Goal: Task Accomplishment & Management: Complete application form

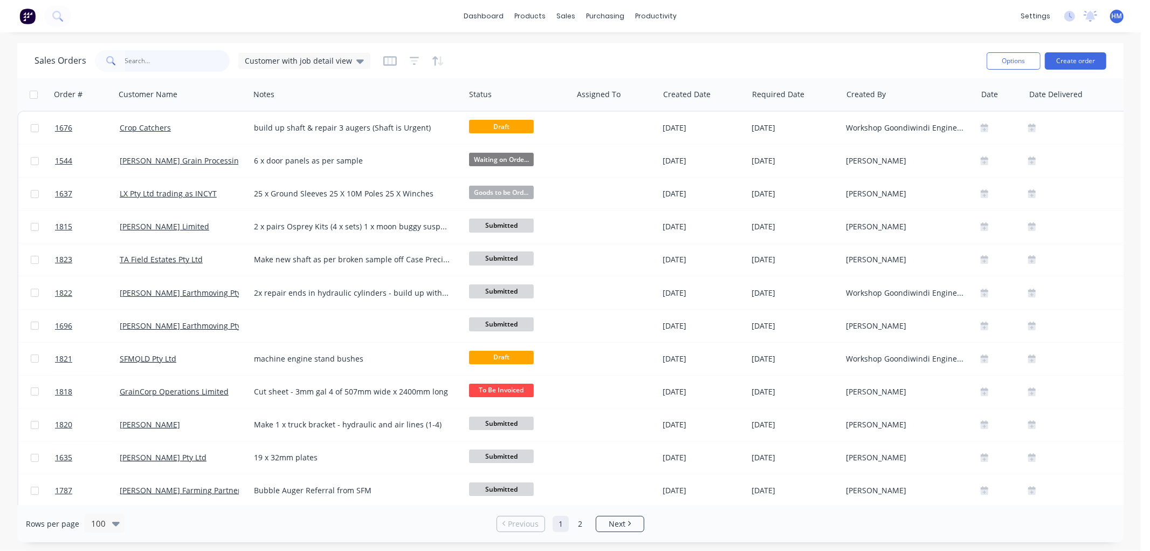
click at [147, 57] on input "text" at bounding box center [177, 61] width 105 height 22
type input "bsf"
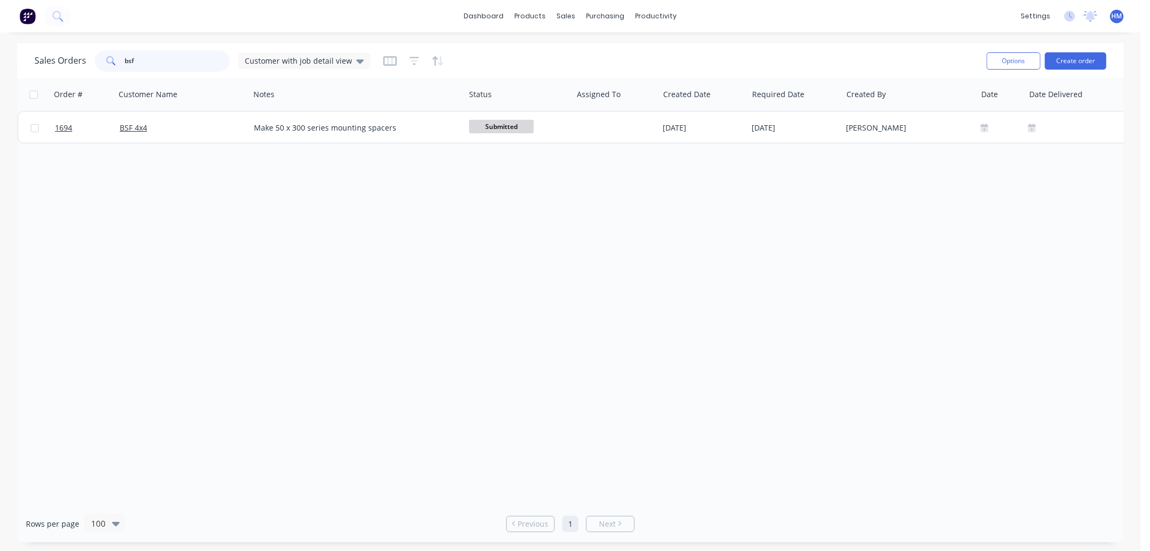
drag, startPoint x: 162, startPoint y: 60, endPoint x: 99, endPoint y: 60, distance: 63.1
click at [99, 60] on div "bsf" at bounding box center [162, 61] width 135 height 22
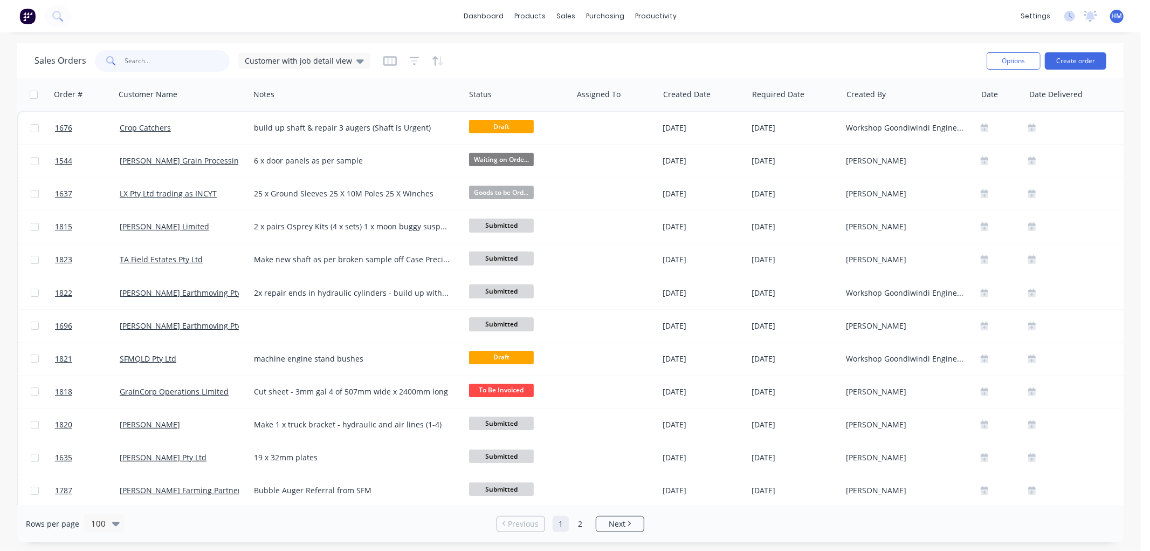
click at [128, 54] on input "text" at bounding box center [177, 61] width 105 height 22
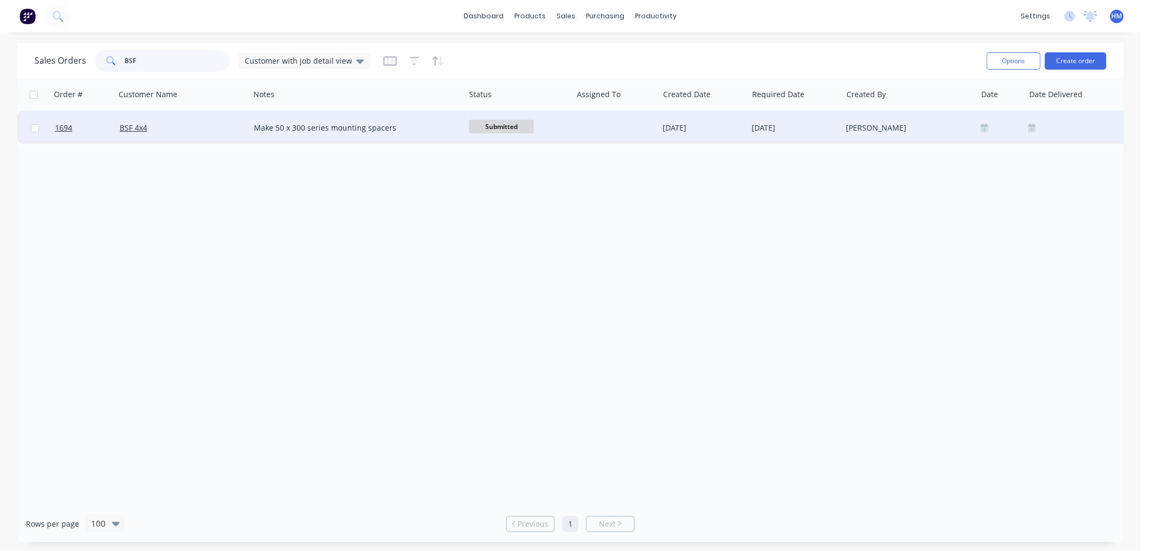
type input "BSF"
click at [203, 133] on div "BSF 4x4" at bounding box center [182, 128] width 134 height 32
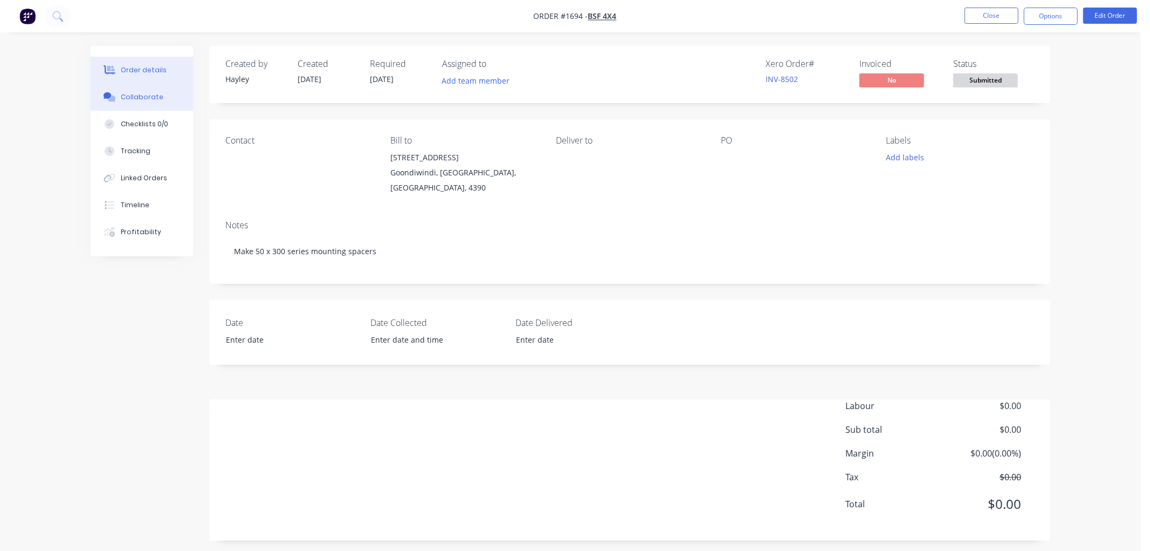
click at [154, 100] on div "Collaborate" at bounding box center [142, 97] width 43 height 10
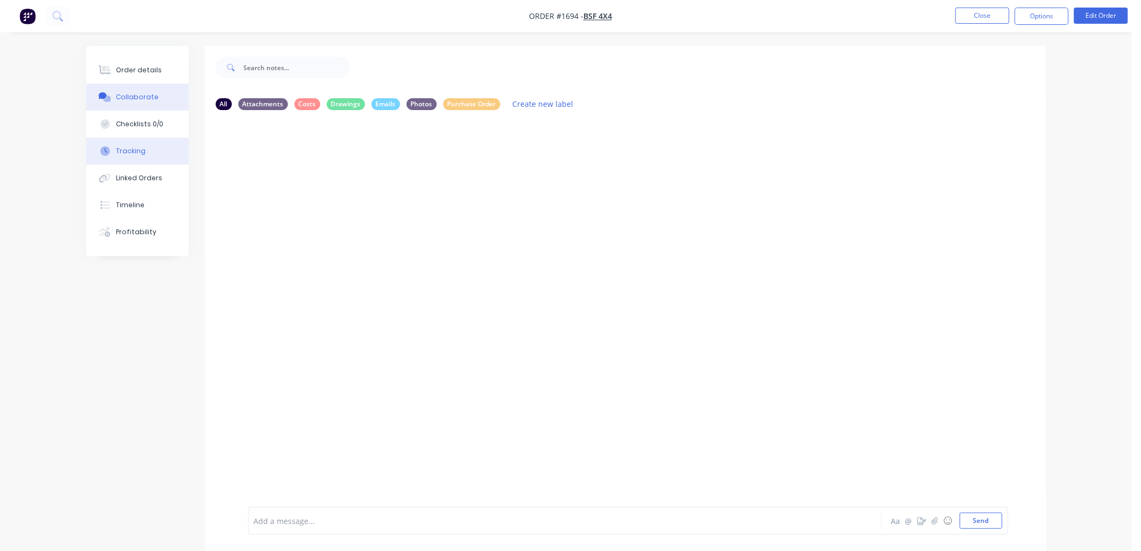
click at [134, 155] on button "Tracking" at bounding box center [137, 151] width 102 height 27
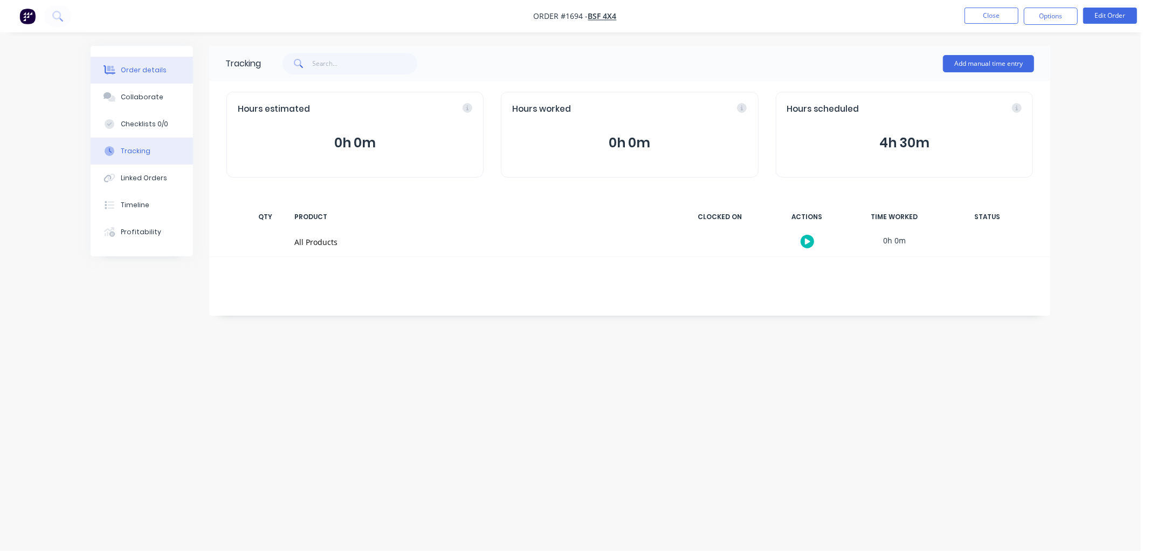
click at [161, 74] on div "Order details" at bounding box center [144, 70] width 46 height 10
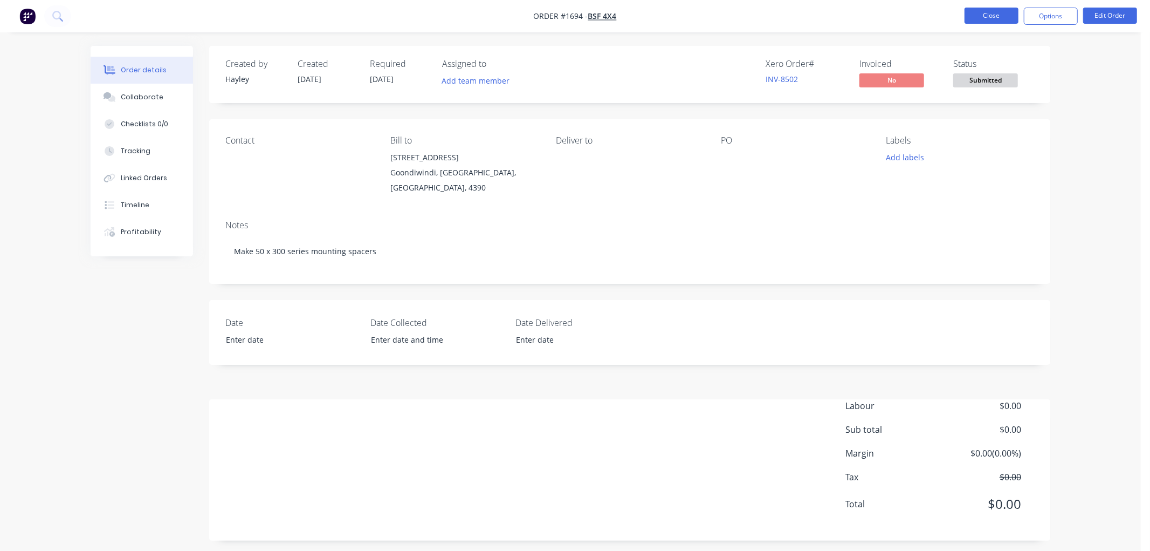
click at [984, 15] on button "Close" at bounding box center [992, 16] width 54 height 16
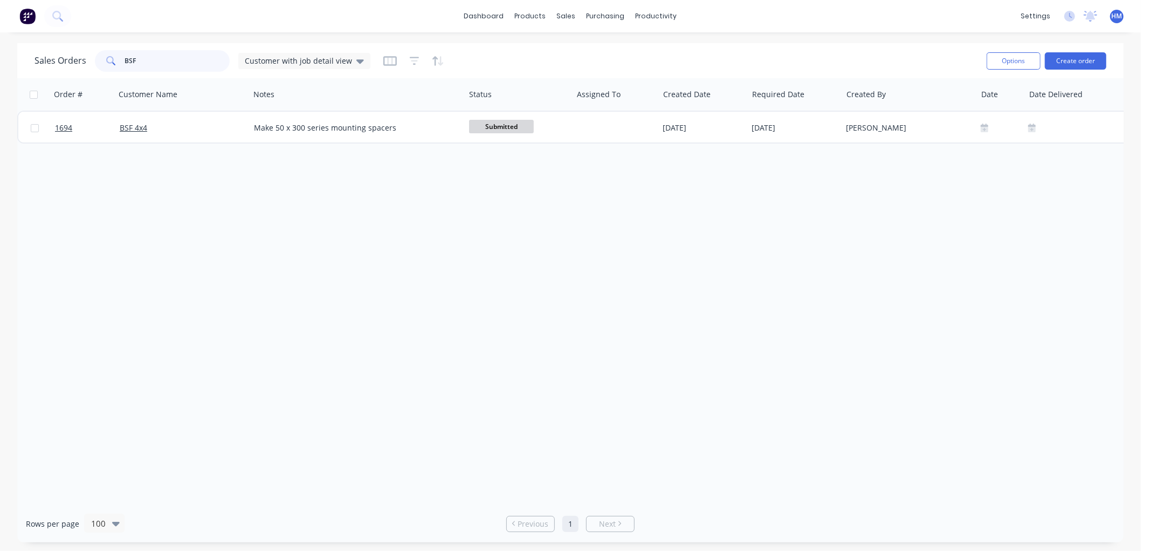
click at [175, 61] on input "BSF" at bounding box center [177, 61] width 105 height 22
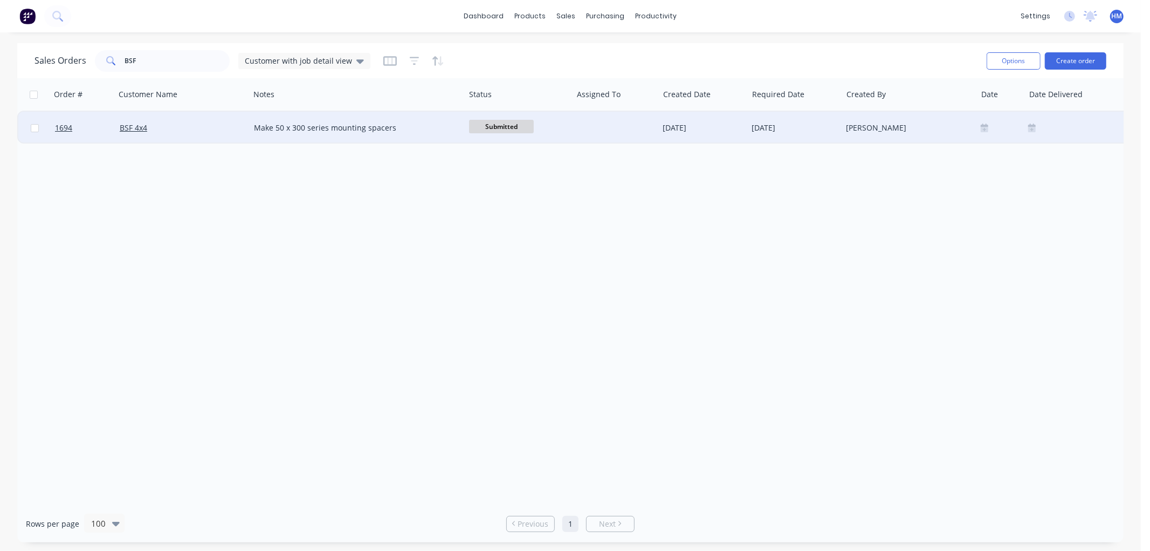
click at [179, 126] on div "BSF 4x4" at bounding box center [180, 127] width 120 height 11
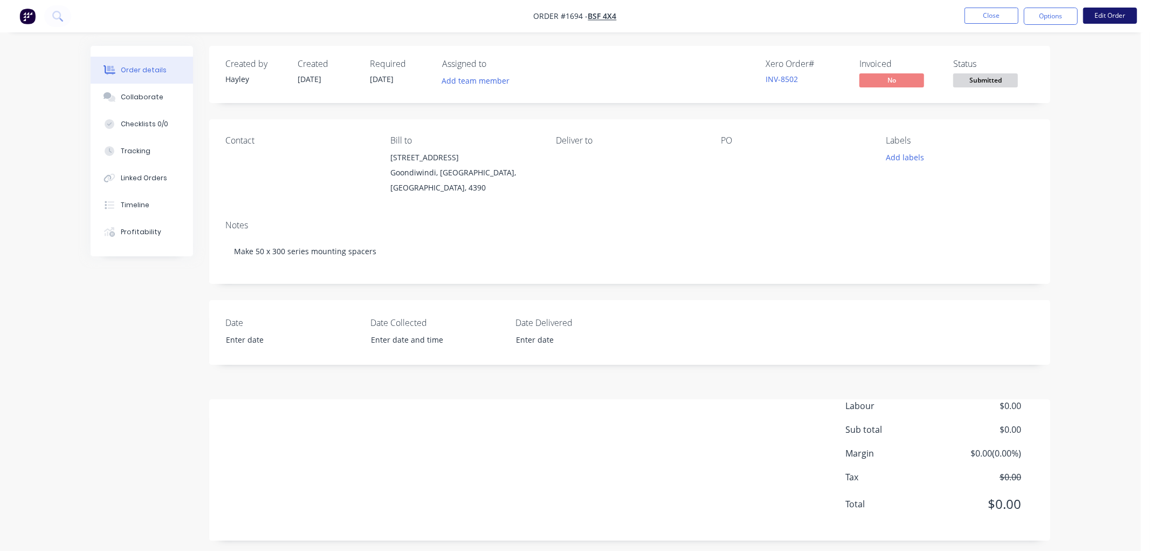
click at [1111, 13] on button "Edit Order" at bounding box center [1111, 16] width 54 height 16
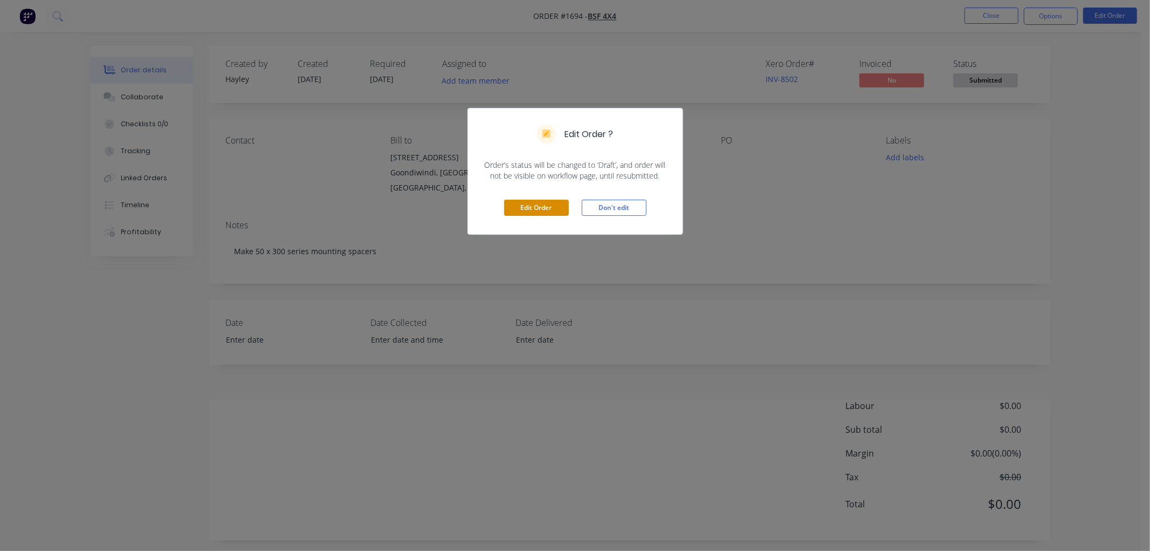
click at [527, 208] on button "Edit Order" at bounding box center [536, 208] width 65 height 16
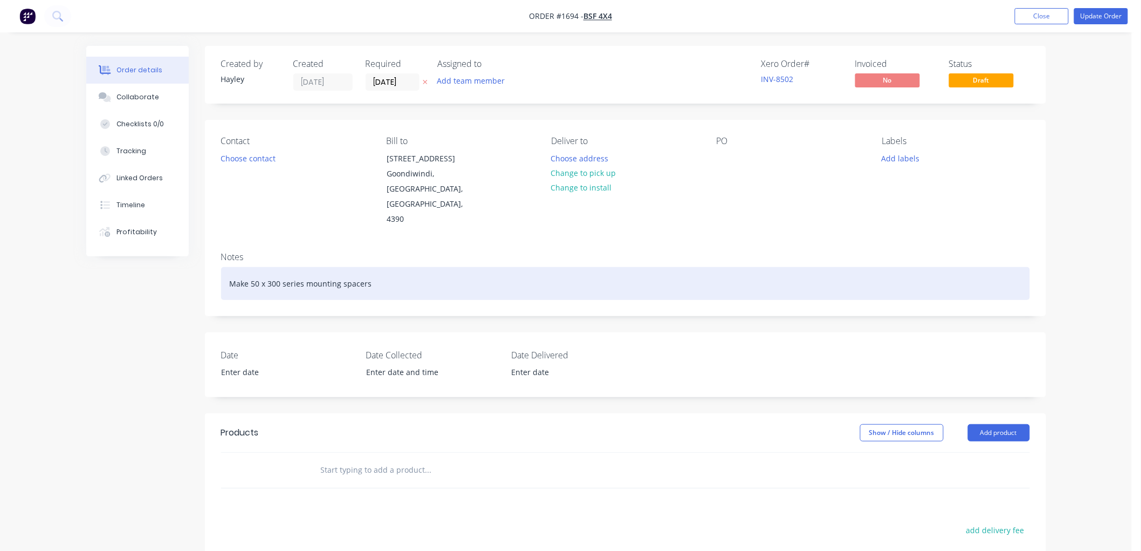
click at [385, 292] on div "Make 50 x 300 series mounting spacers" at bounding box center [625, 283] width 809 height 33
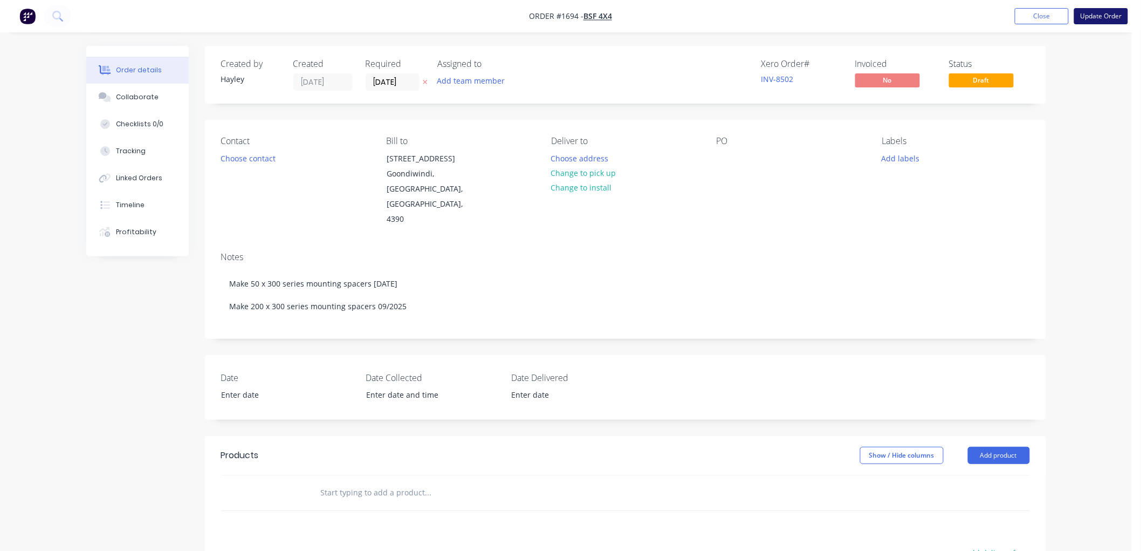
click at [1085, 14] on button "Update Order" at bounding box center [1101, 16] width 54 height 16
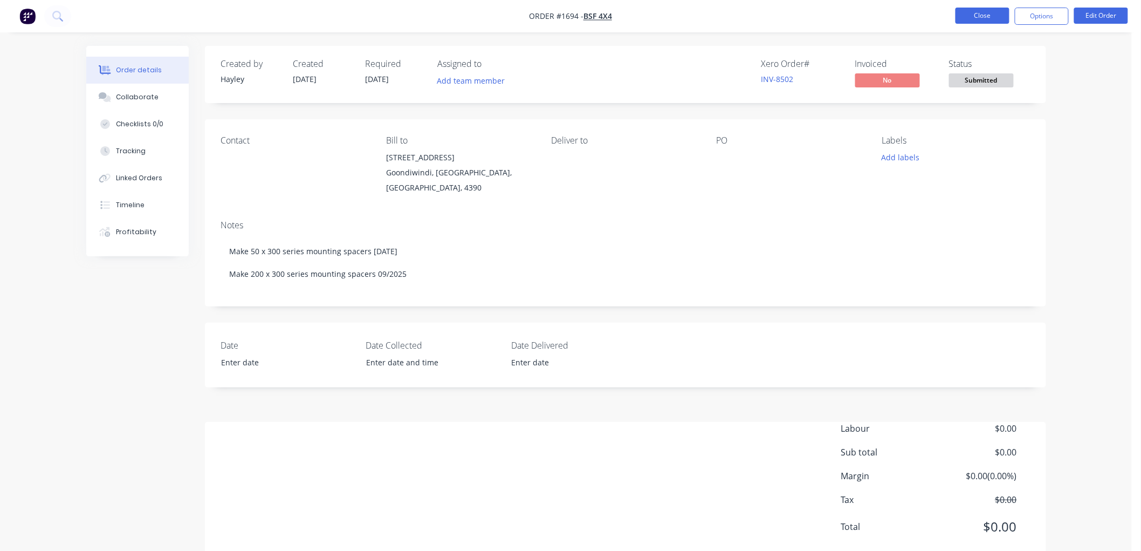
click at [985, 11] on button "Close" at bounding box center [983, 16] width 54 height 16
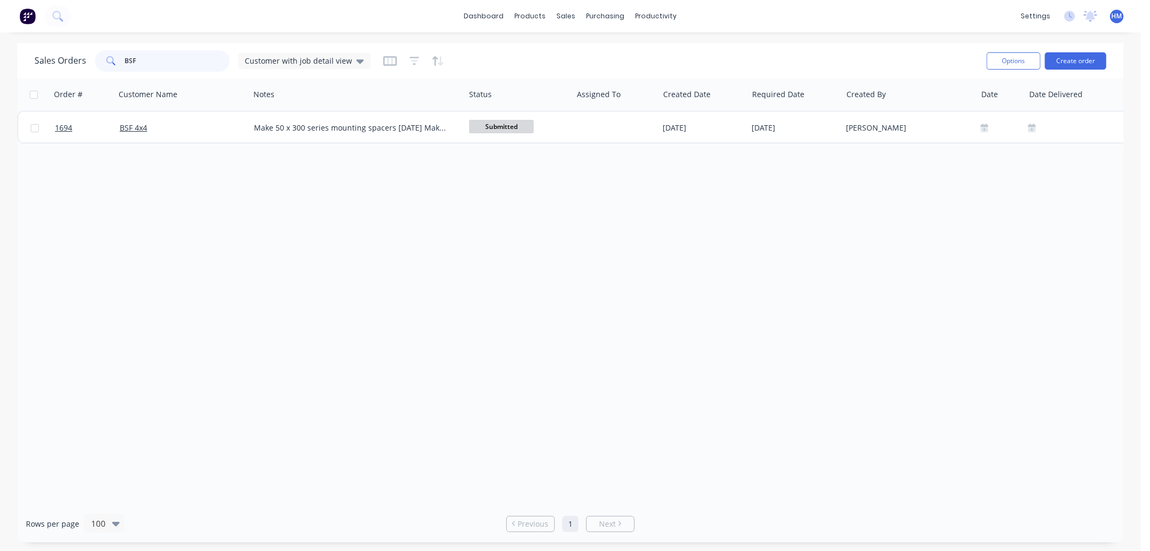
drag, startPoint x: 148, startPoint y: 64, endPoint x: 165, endPoint y: 57, distance: 17.6
click at [148, 62] on input "BSF" at bounding box center [177, 61] width 105 height 22
drag, startPoint x: 165, startPoint y: 57, endPoint x: 79, endPoint y: 56, distance: 85.2
click at [79, 56] on div "Sales Orders BSF Customer with job detail view" at bounding box center [203, 61] width 336 height 22
type input "griff"
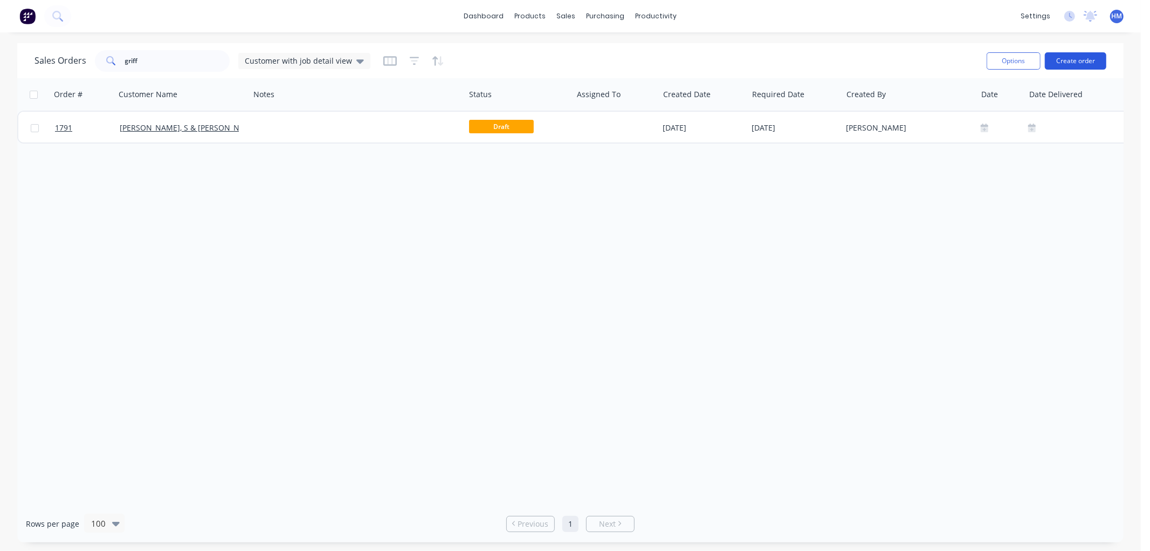
click at [1080, 57] on button "Create order" at bounding box center [1075, 60] width 61 height 17
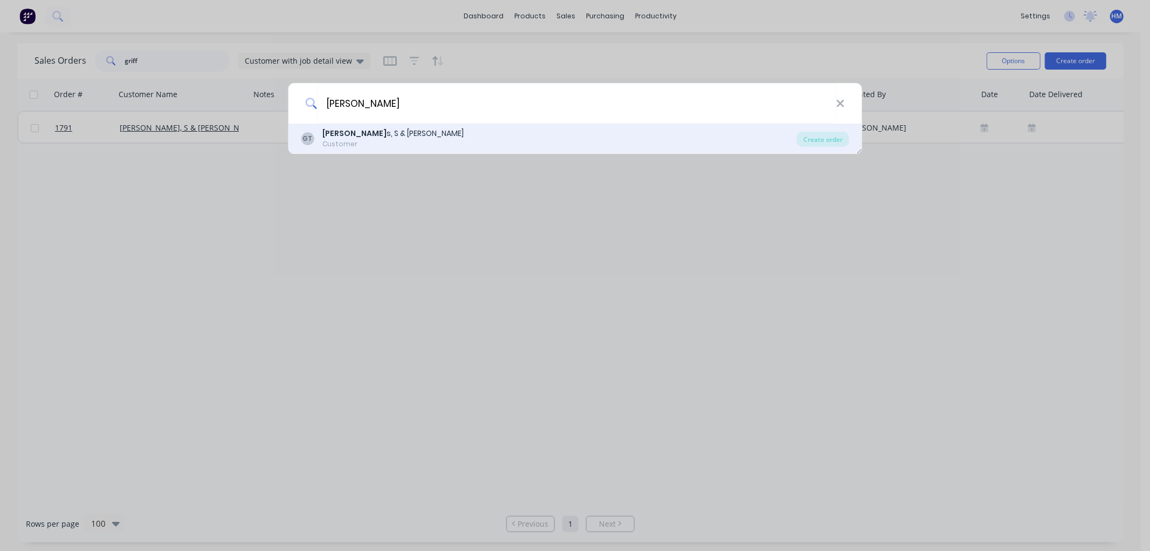
type input "[PERSON_NAME]"
click at [363, 134] on div "[PERSON_NAME] s, S & [PERSON_NAME]" at bounding box center [393, 133] width 141 height 11
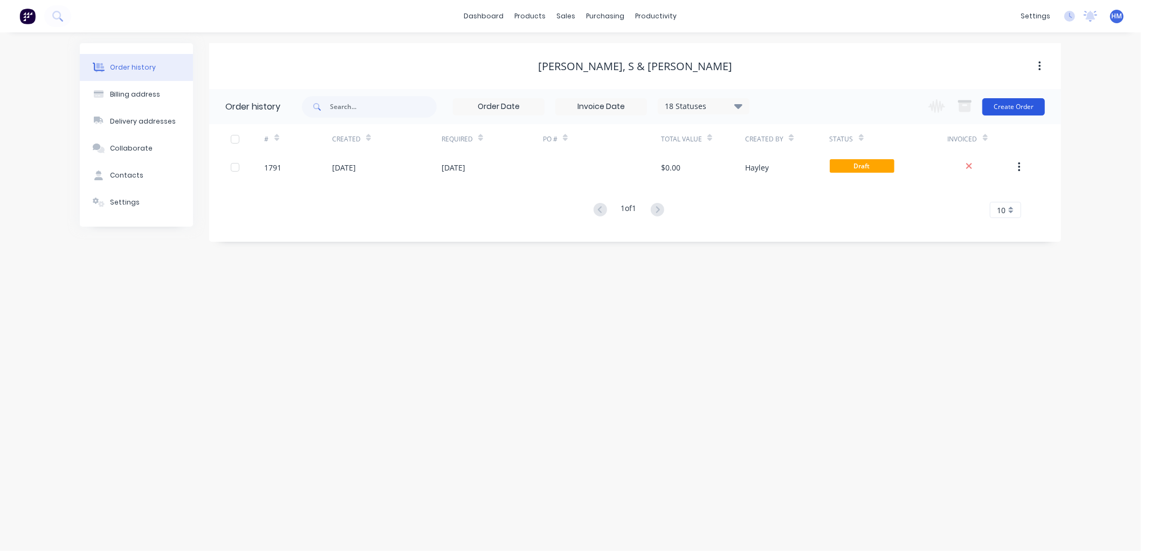
click at [1006, 102] on button "Create Order" at bounding box center [1014, 106] width 63 height 17
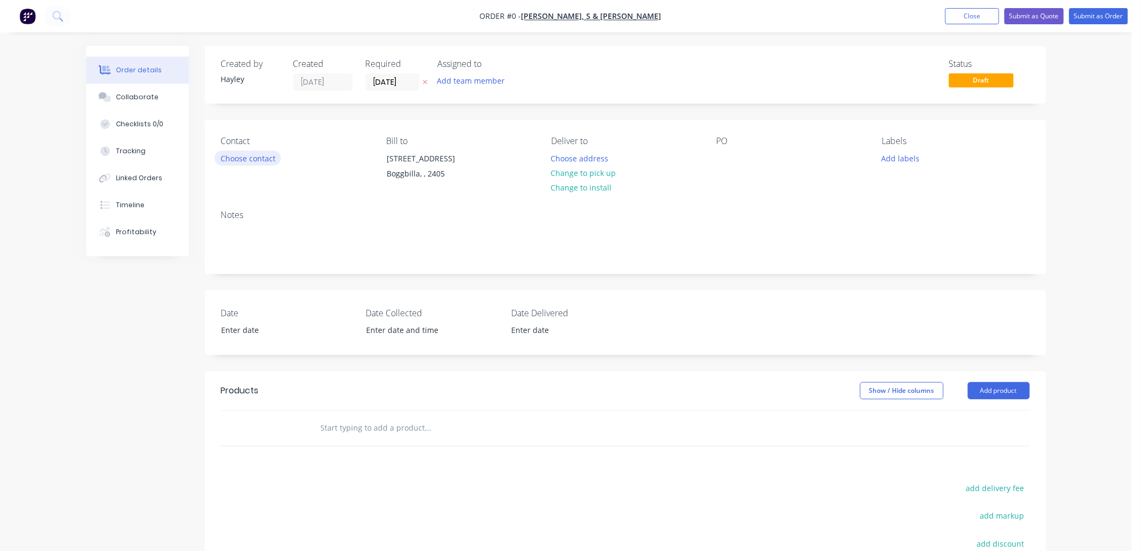
click at [244, 159] on button "Choose contact" at bounding box center [248, 157] width 66 height 15
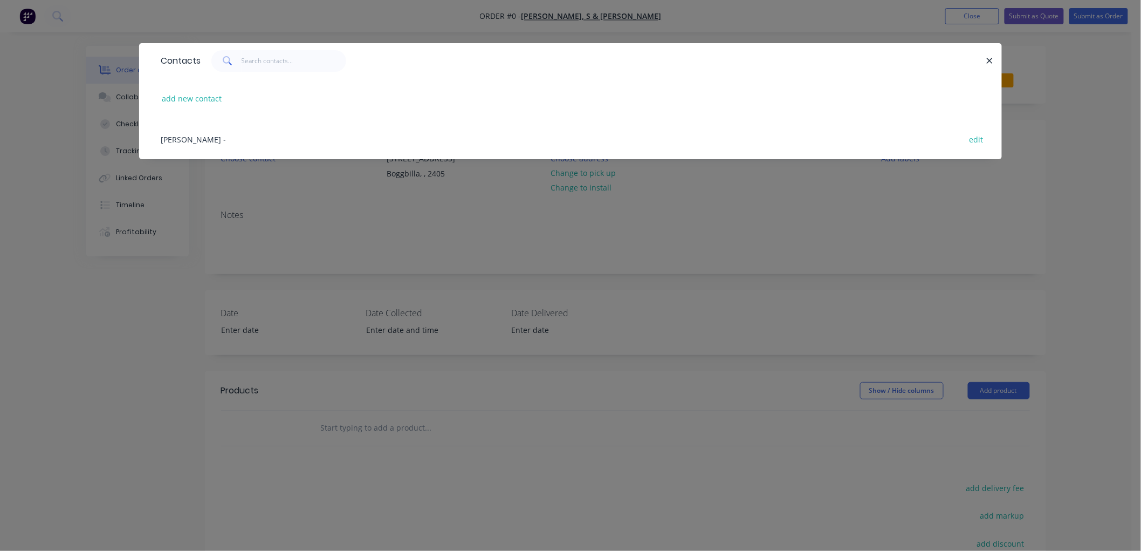
click at [217, 140] on span "[PERSON_NAME]" at bounding box center [191, 139] width 60 height 10
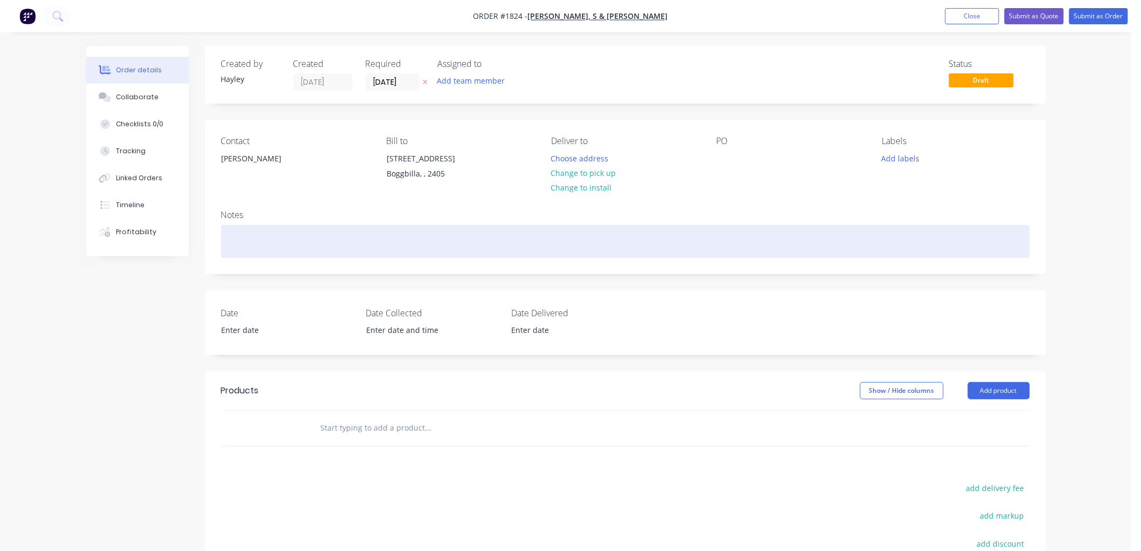
click at [262, 246] on div at bounding box center [625, 241] width 809 height 33
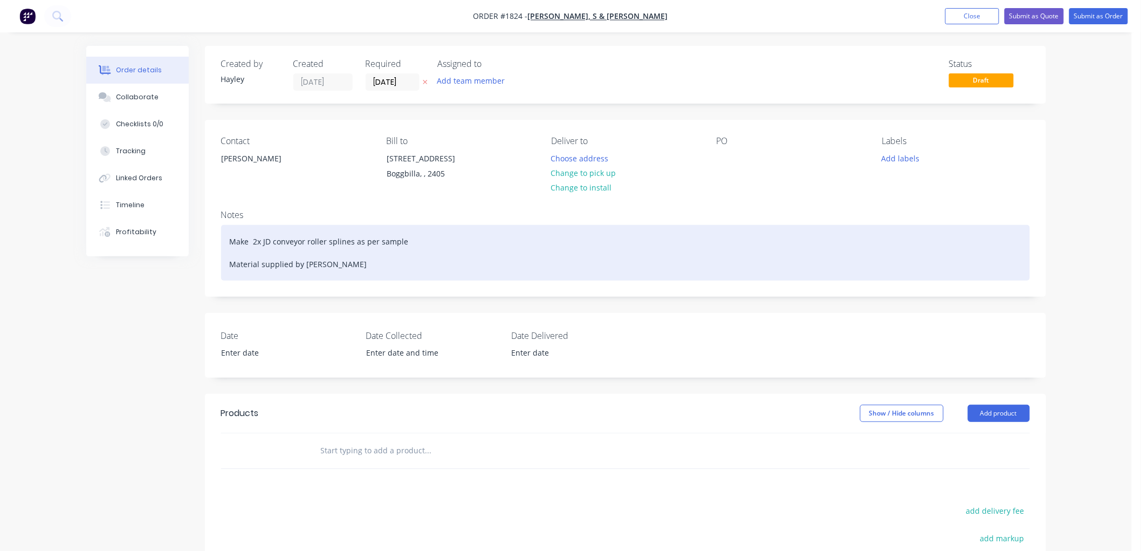
click at [242, 252] on div "Make 2x JD conveyor roller splines as per sample Material supplied by [PERSON_N…" at bounding box center [625, 253] width 809 height 56
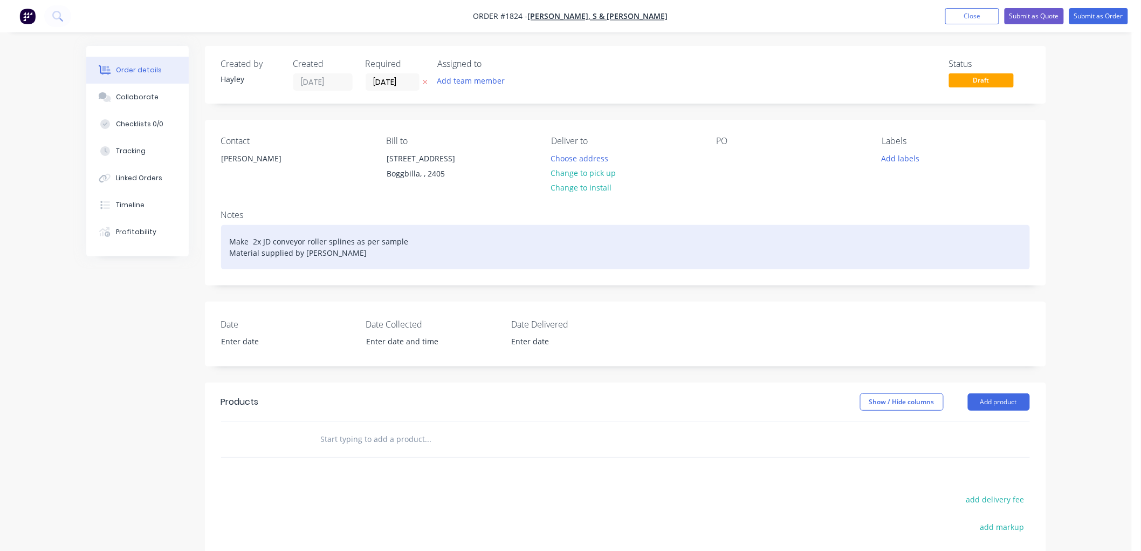
click at [367, 251] on div "Make 2x JD conveyor roller splines as per sample Material supplied by [PERSON_N…" at bounding box center [625, 247] width 809 height 44
click at [333, 251] on div "Make 2x JD conveyor roller splines as per sample Material supplied by [PERSON_N…" at bounding box center [625, 247] width 809 height 44
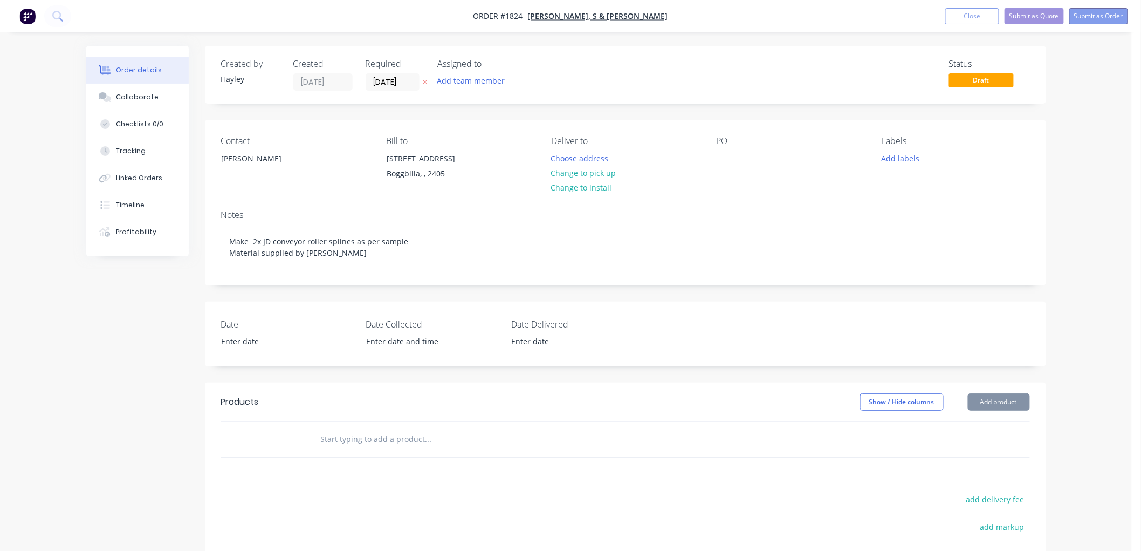
click at [1089, 16] on button "Submit as Order" at bounding box center [1099, 16] width 59 height 16
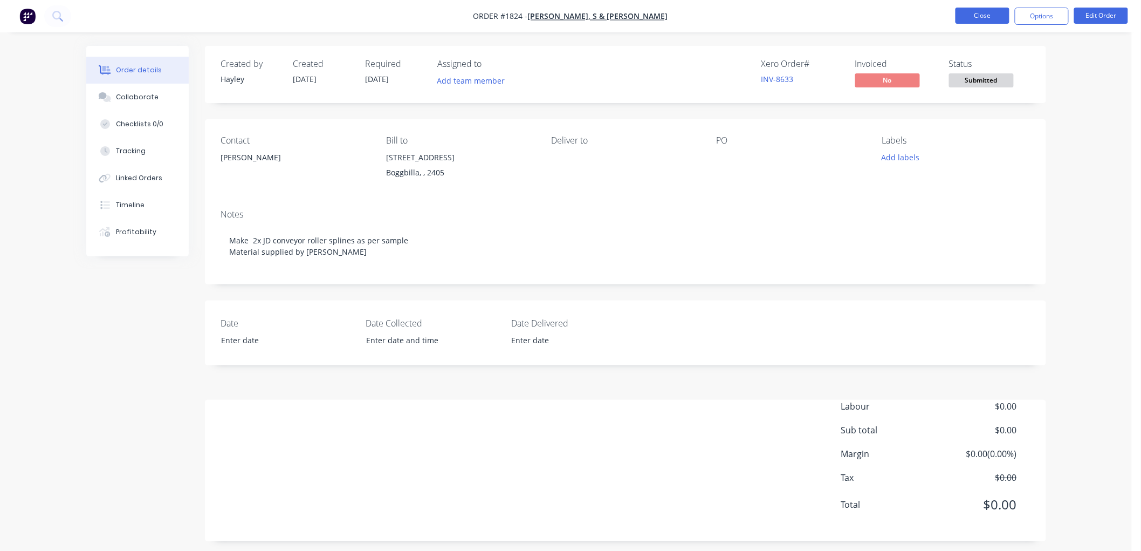
click at [967, 16] on button "Close" at bounding box center [983, 16] width 54 height 16
